Goal: Check status: Check status

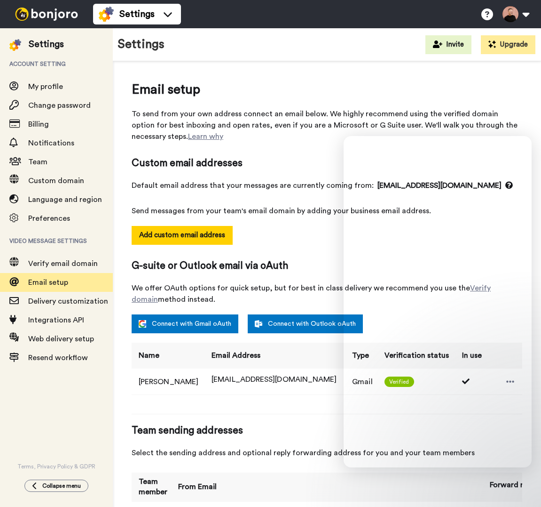
select select "163132"
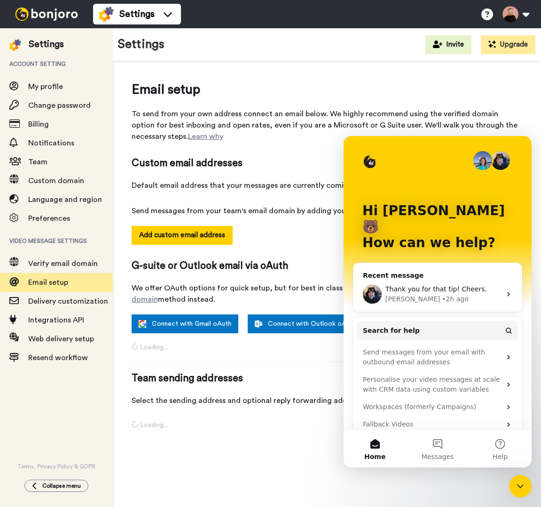
click at [56, 11] on img at bounding box center [46, 14] width 71 height 13
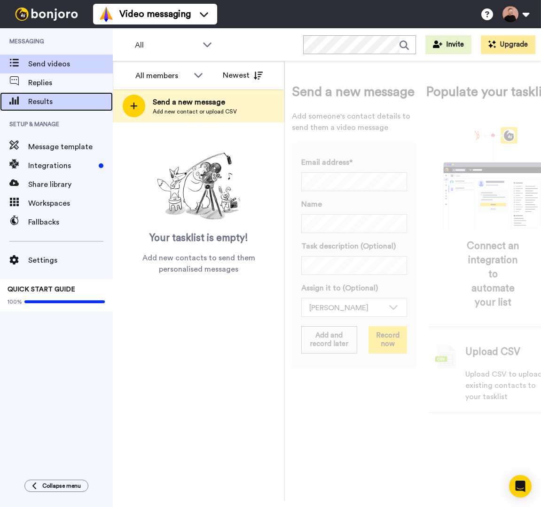
click at [39, 96] on span "Results" at bounding box center [70, 101] width 85 height 11
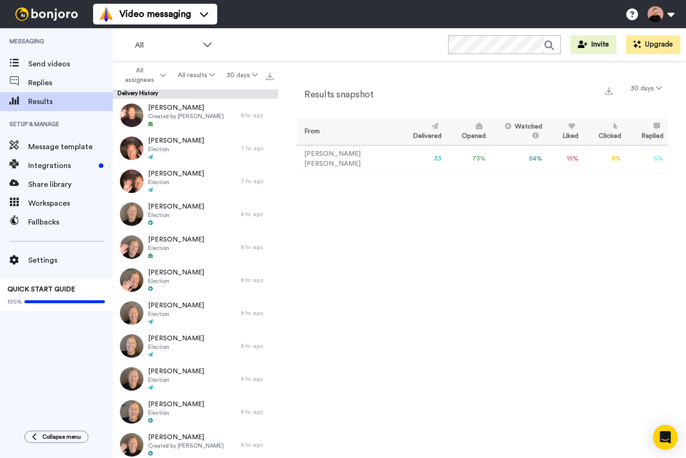
click at [669, 430] on div "Open Intercom Messenger" at bounding box center [665, 437] width 25 height 25
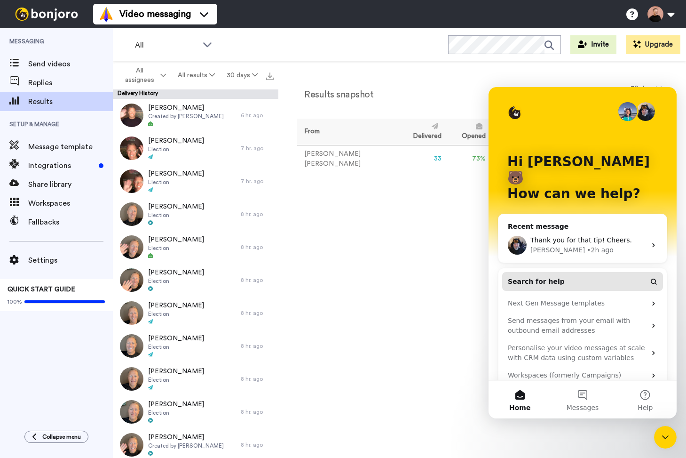
click at [555, 277] on span "Search for help" at bounding box center [536, 282] width 57 height 10
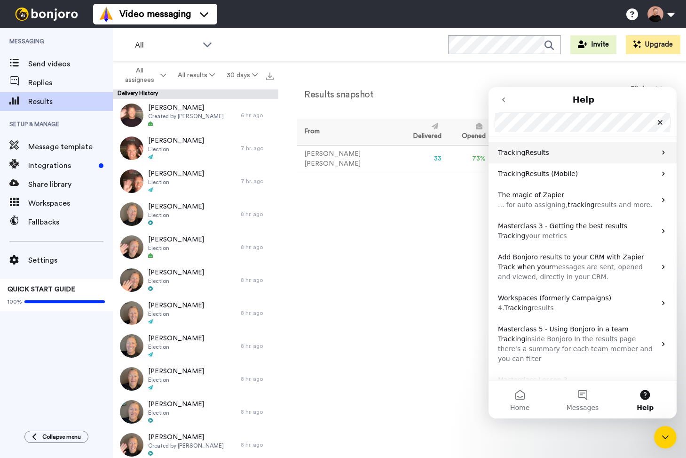
click at [538, 154] on span "Results" at bounding box center [537, 153] width 24 height 8
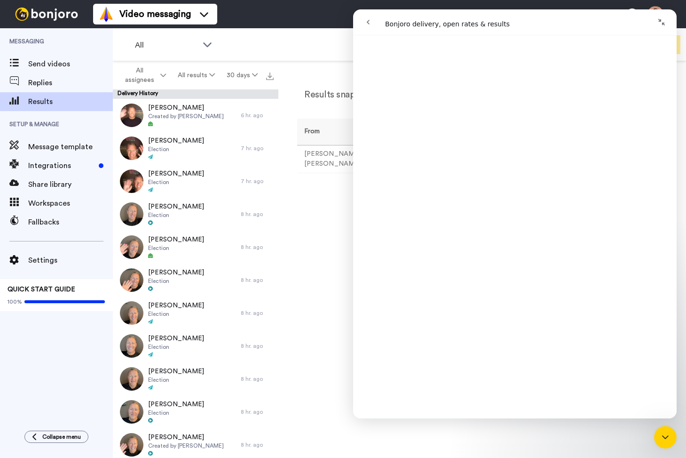
scroll to position [854, 0]
click at [268, 51] on div "All WORKSPACES View all All Default Task List + Add a new workspace Invite Upgr…" at bounding box center [399, 44] width 573 height 33
click at [661, 22] on icon "Collapse window" at bounding box center [662, 22] width 8 height 8
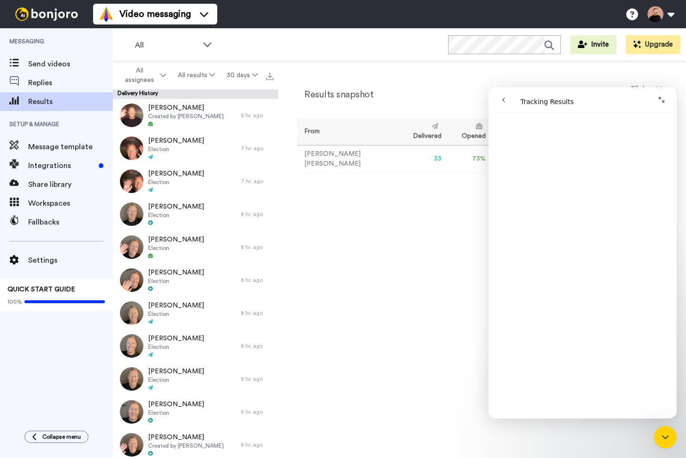
scroll to position [822, 0]
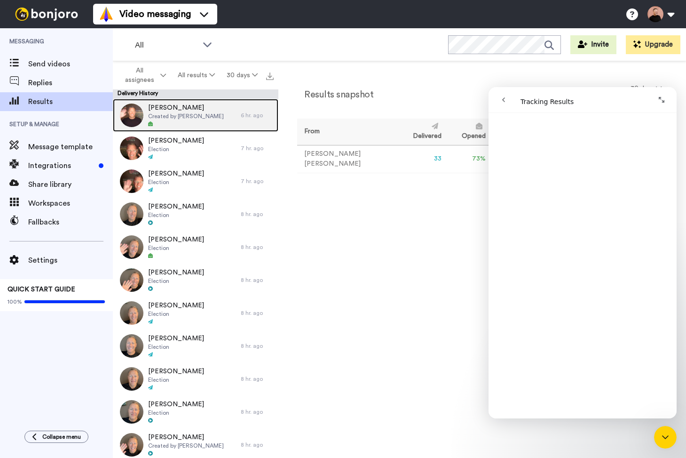
click at [181, 123] on div at bounding box center [186, 124] width 76 height 7
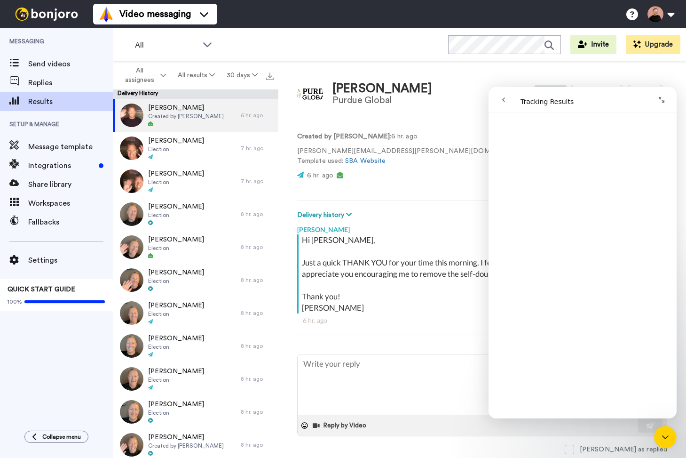
click at [469, 80] on div "Prof. Huff Purdue Global Delete Open original Resend" at bounding box center [482, 93] width 370 height 27
click at [665, 102] on icon "Expand window" at bounding box center [662, 100] width 8 height 8
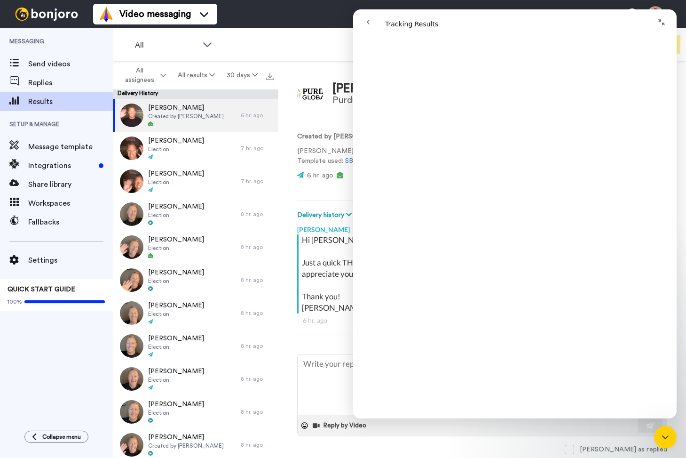
scroll to position [825, 0]
click at [664, 435] on icon "Close Intercom Messenger" at bounding box center [665, 436] width 11 height 11
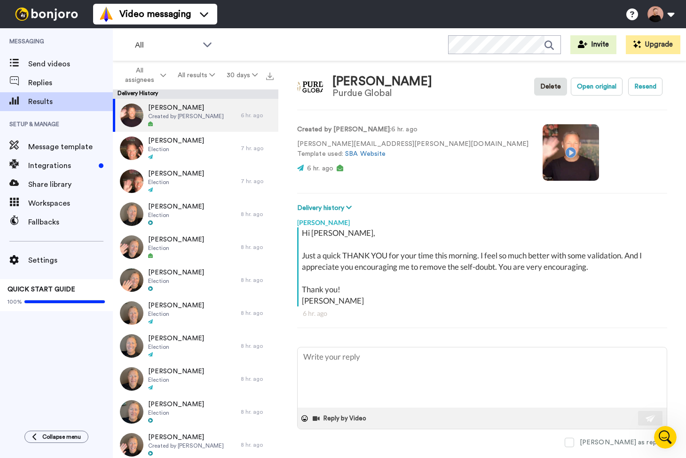
scroll to position [9, 0]
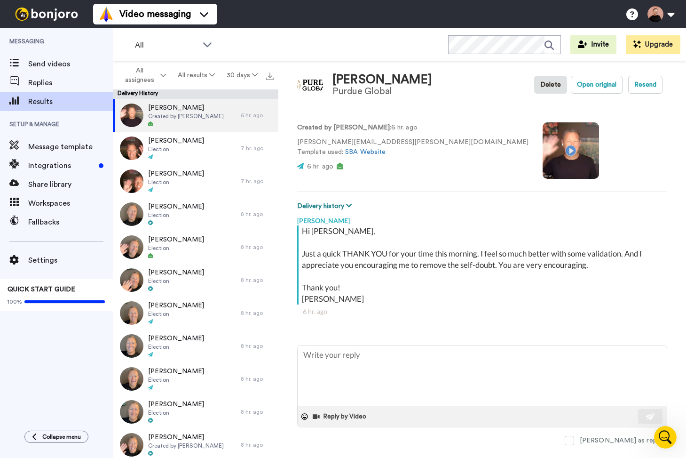
click at [350, 203] on icon at bounding box center [349, 205] width 6 height 7
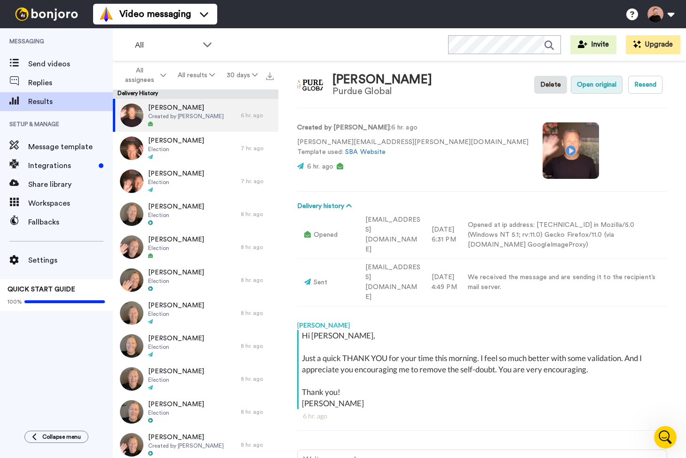
click at [596, 88] on button "Open original" at bounding box center [597, 85] width 52 height 18
type textarea "x"
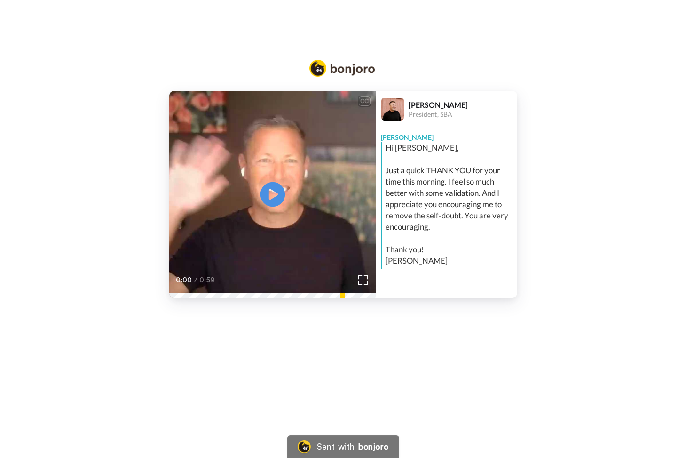
click at [273, 194] on icon "Play/Pause" at bounding box center [272, 194] width 25 height 45
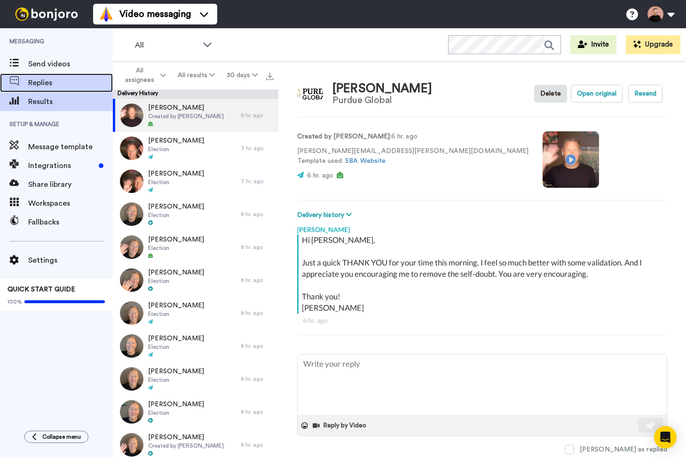
click at [43, 81] on span "Replies" at bounding box center [70, 82] width 85 height 11
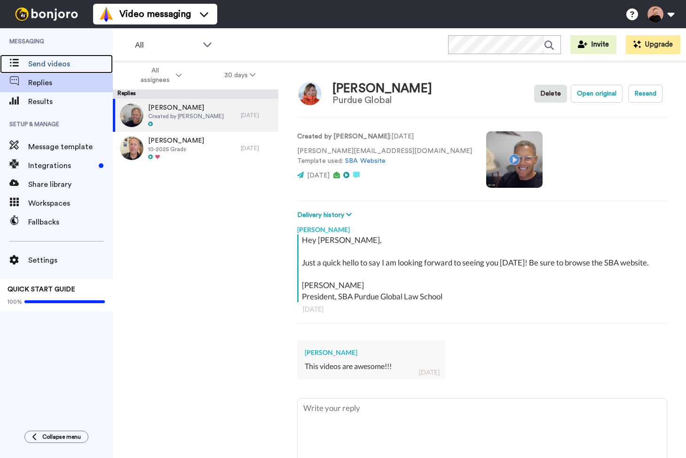
click at [54, 64] on span "Send videos" at bounding box center [70, 63] width 85 height 11
